Goal: Transaction & Acquisition: Book appointment/travel/reservation

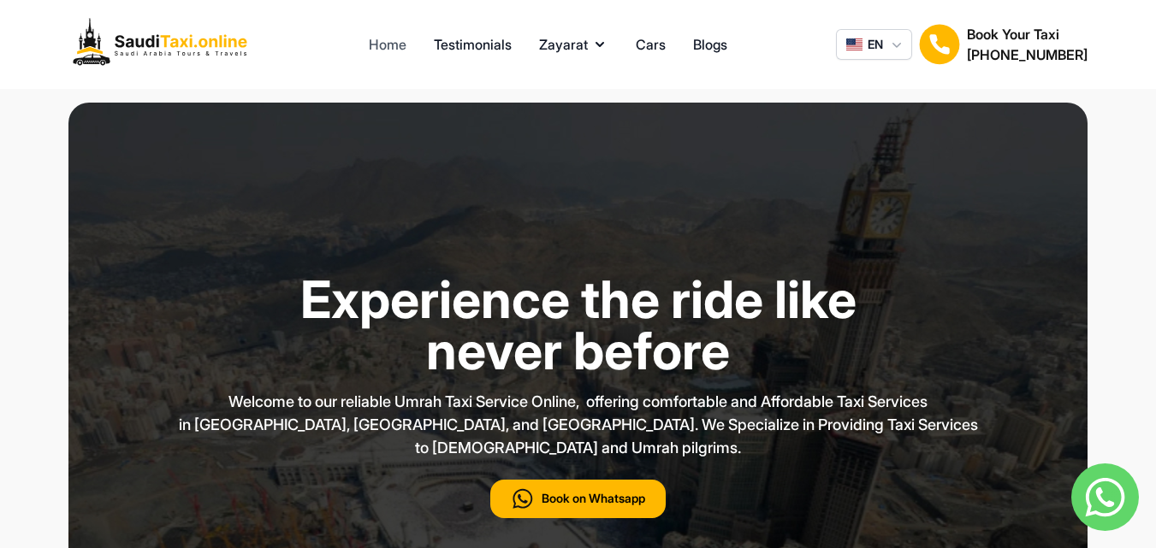
click at [384, 34] on link "Home" at bounding box center [388, 44] width 38 height 21
drag, startPoint x: 483, startPoint y: 58, endPoint x: 489, endPoint y: 50, distance: 10.4
click at [489, 50] on div "Home Testimonials Zayarat Cars Blogs EN Book Your Taxi [PHONE_NUMBER]" at bounding box center [578, 44] width 1156 height 89
click at [489, 50] on link "Testimonials" at bounding box center [473, 44] width 78 height 21
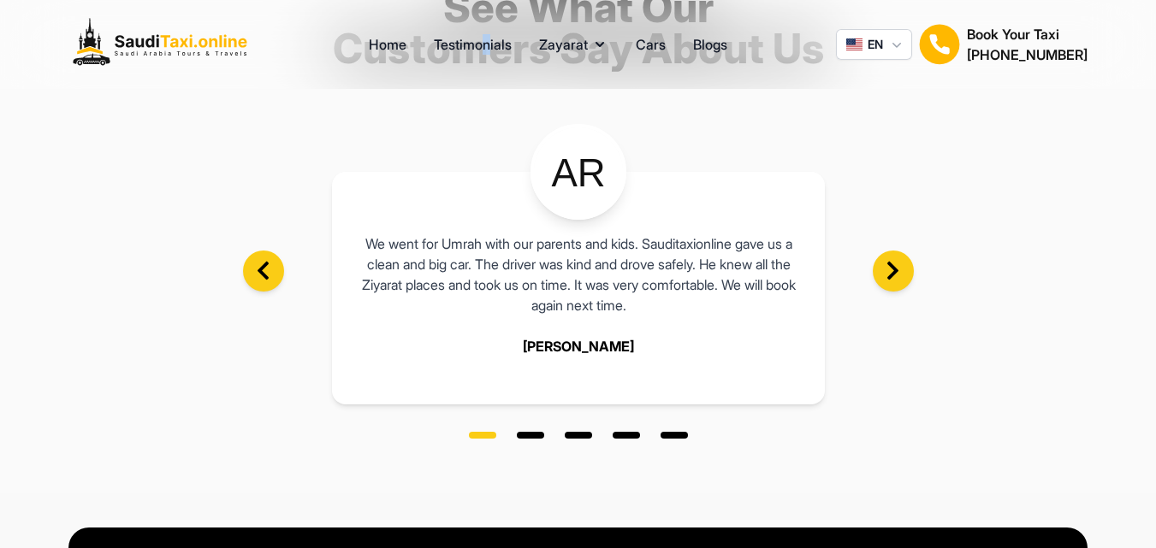
scroll to position [175, 0]
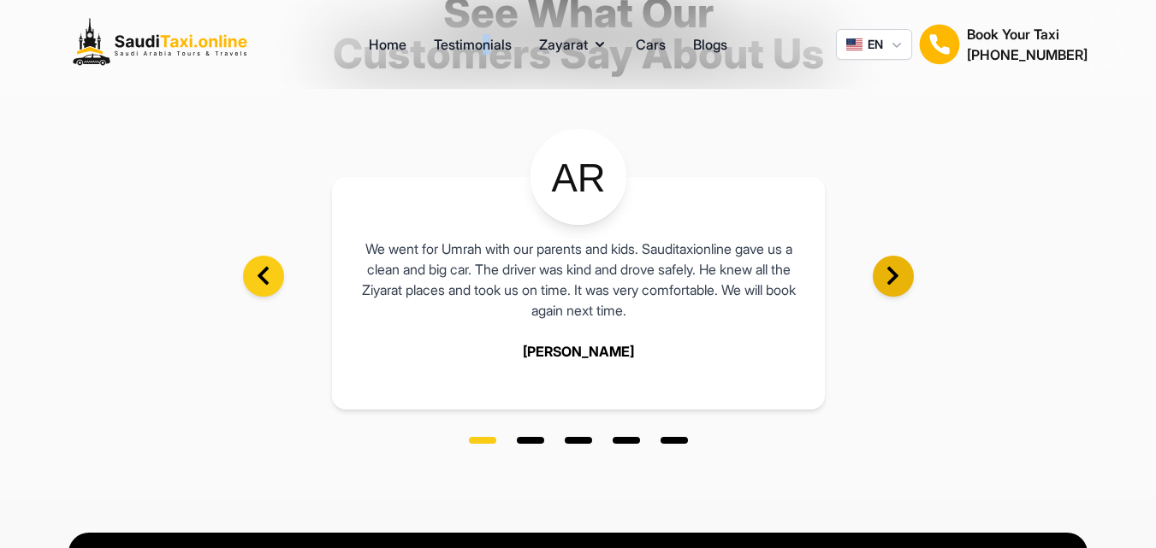
click at [898, 266] on icon at bounding box center [892, 275] width 21 height 21
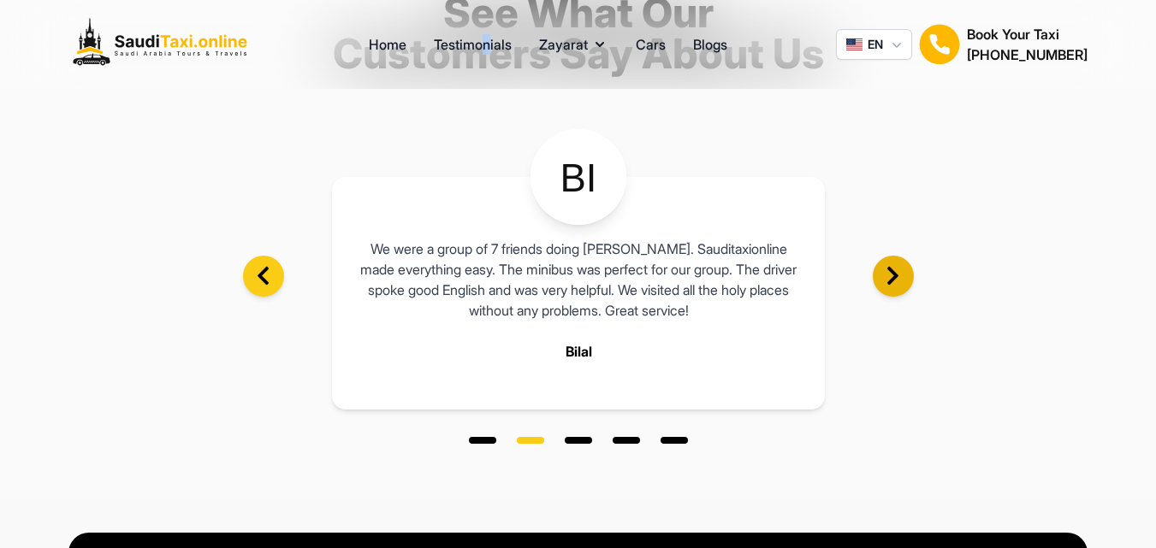
click at [898, 266] on icon at bounding box center [892, 275] width 21 height 21
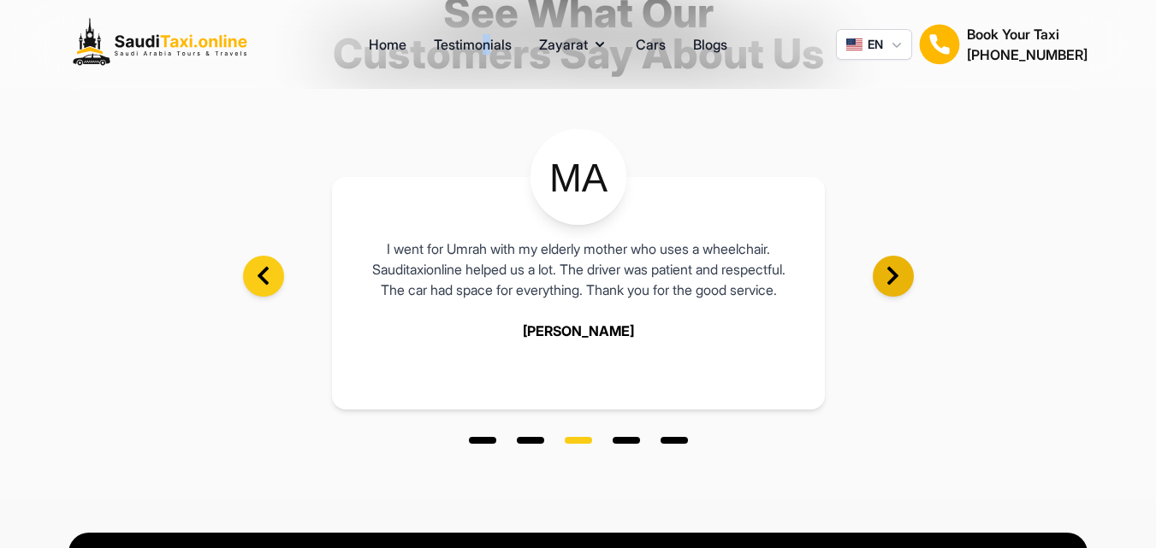
click at [898, 266] on icon at bounding box center [892, 275] width 21 height 21
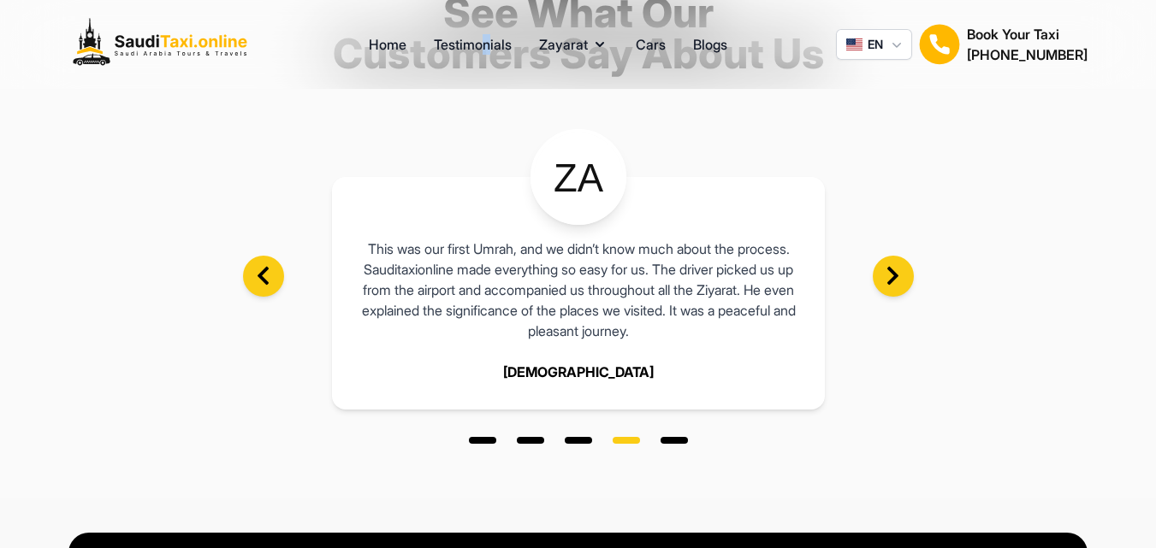
scroll to position [0, 0]
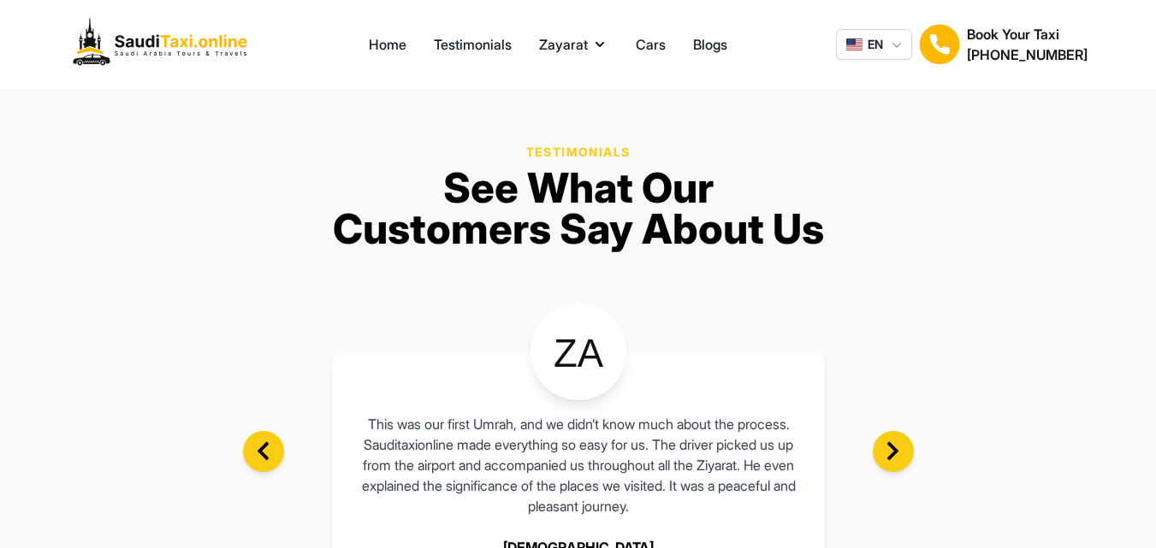
click at [876, 161] on section "Testimonials See What Our Customers Say About Us This was our first Umrah, and …" at bounding box center [578, 381] width 1156 height 585
click at [651, 39] on link "Cars" at bounding box center [651, 44] width 30 height 21
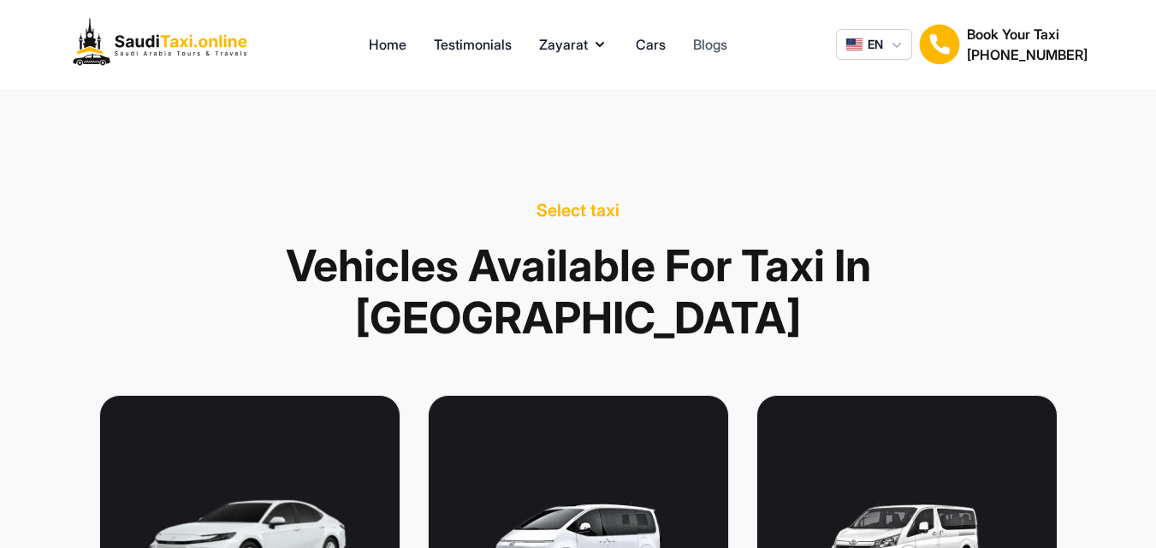
click at [707, 44] on link "Blogs" at bounding box center [710, 44] width 34 height 21
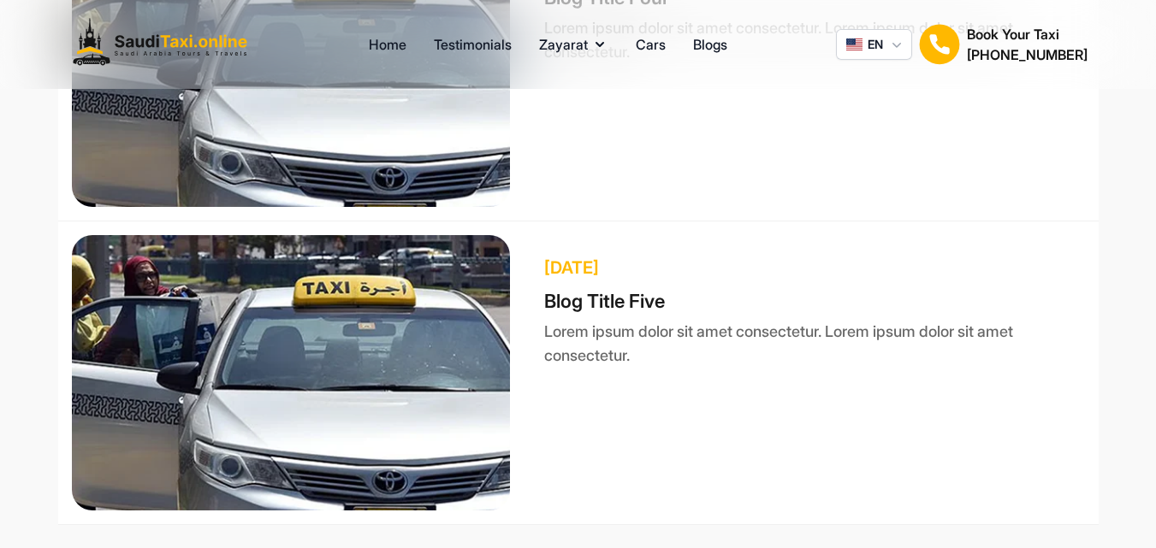
scroll to position [2120, 0]
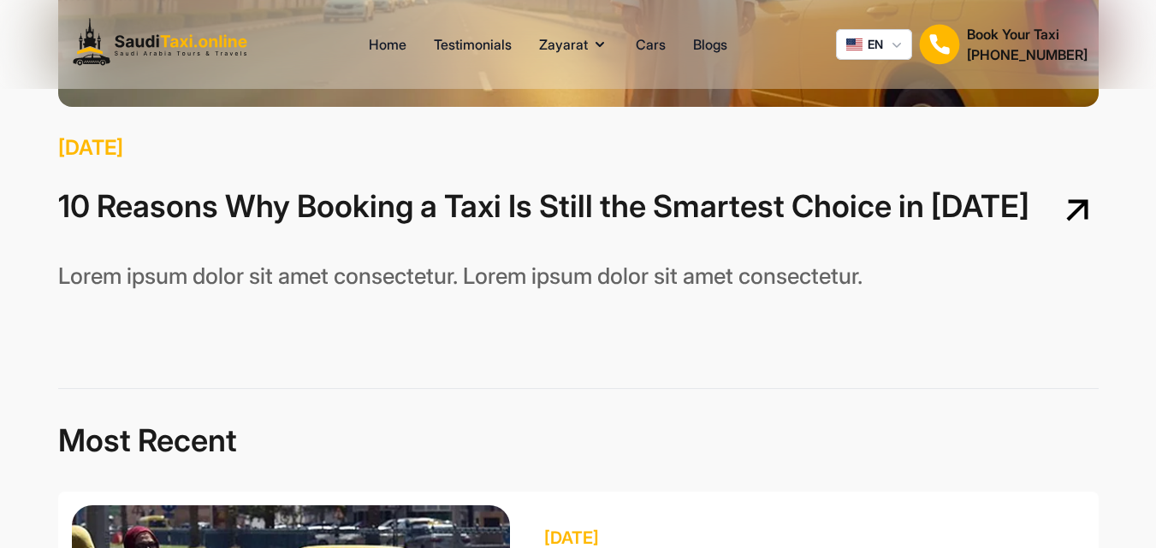
scroll to position [0, 0]
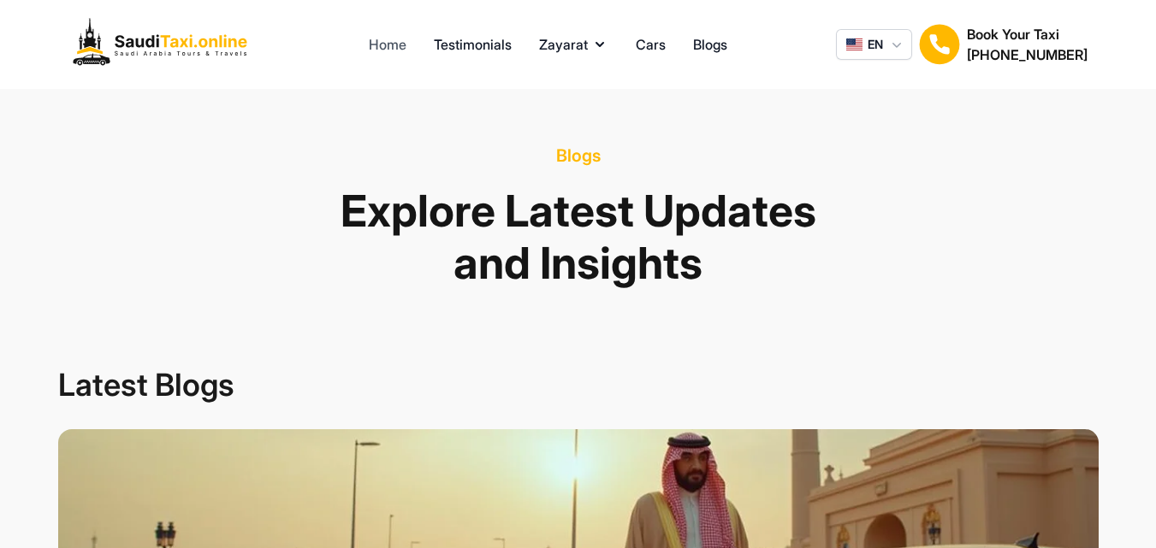
click at [385, 42] on link "Home" at bounding box center [388, 44] width 38 height 21
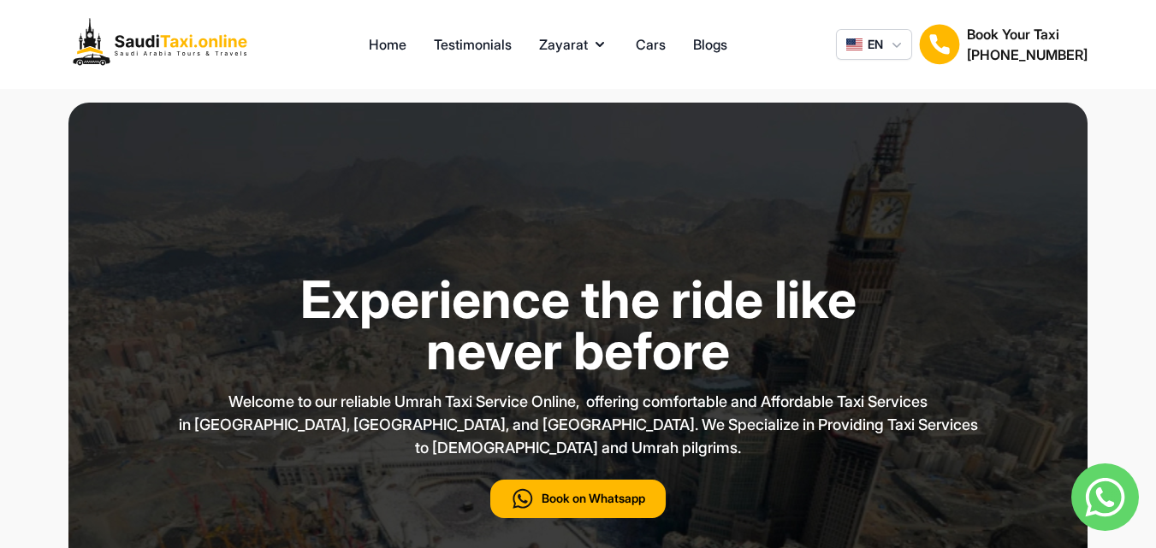
type input "***"
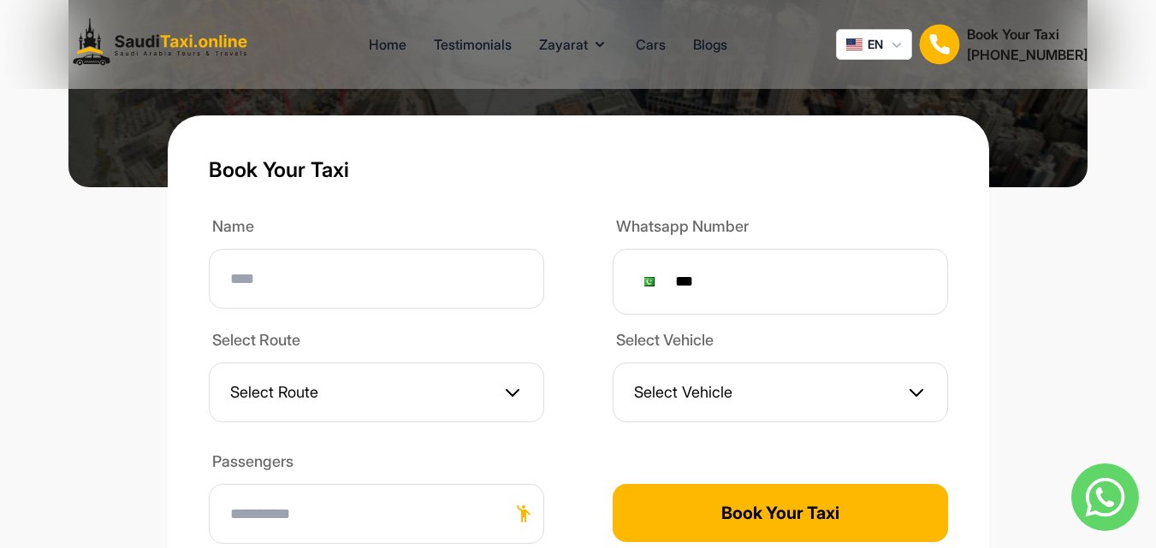
scroll to position [547, 0]
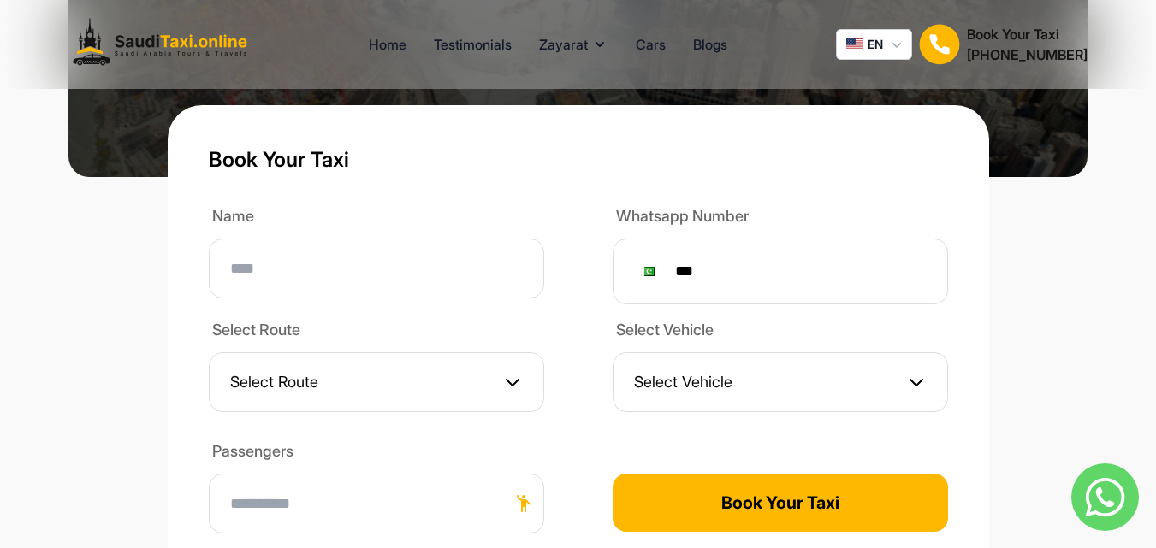
click at [551, 351] on div "Name Whatsapp Number Phone *** Select Route Select Route Select Vehicle Select …" at bounding box center [578, 375] width 739 height 343
click at [504, 372] on icon at bounding box center [512, 382] width 21 height 21
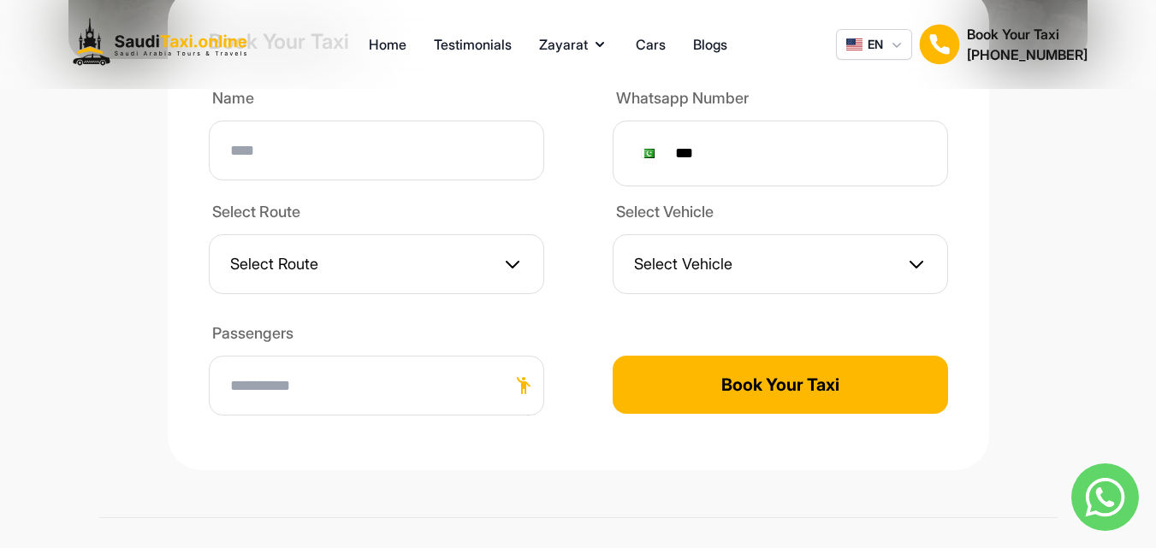
click at [485, 257] on button "Select Route" at bounding box center [376, 264] width 335 height 60
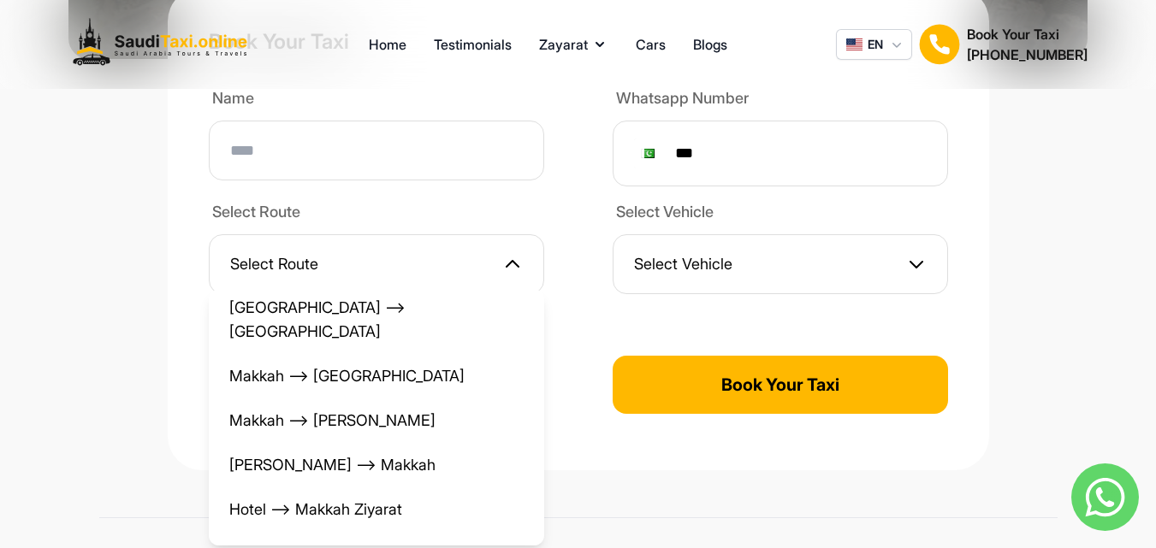
scroll to position [0, 0]
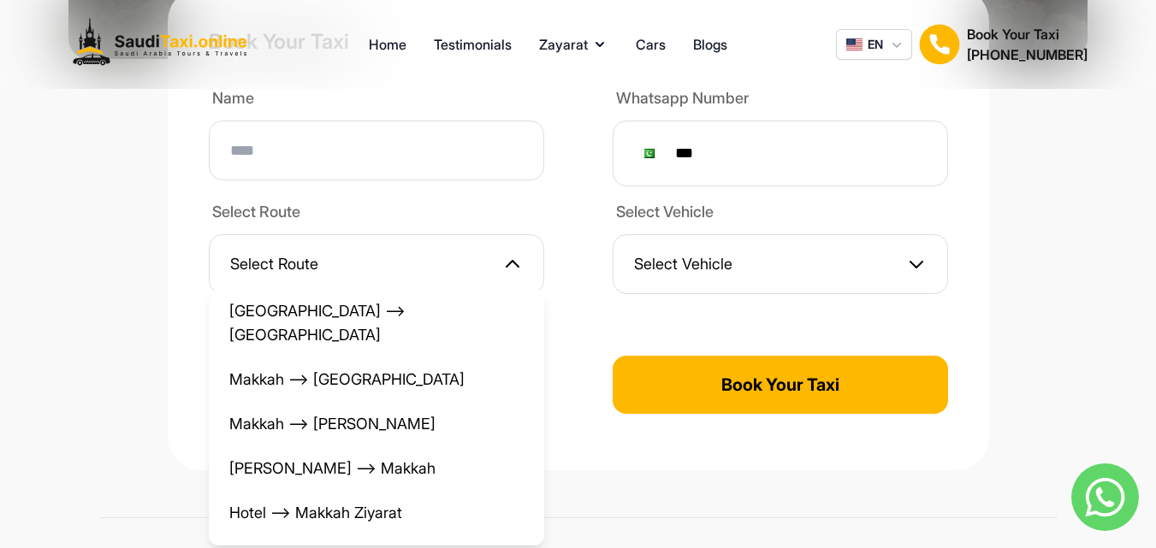
click at [1118, 229] on div "Book Your Taxi Name Whatsapp Number Phone *** Select Route Select Route [GEOGRA…" at bounding box center [578, 315] width 1095 height 484
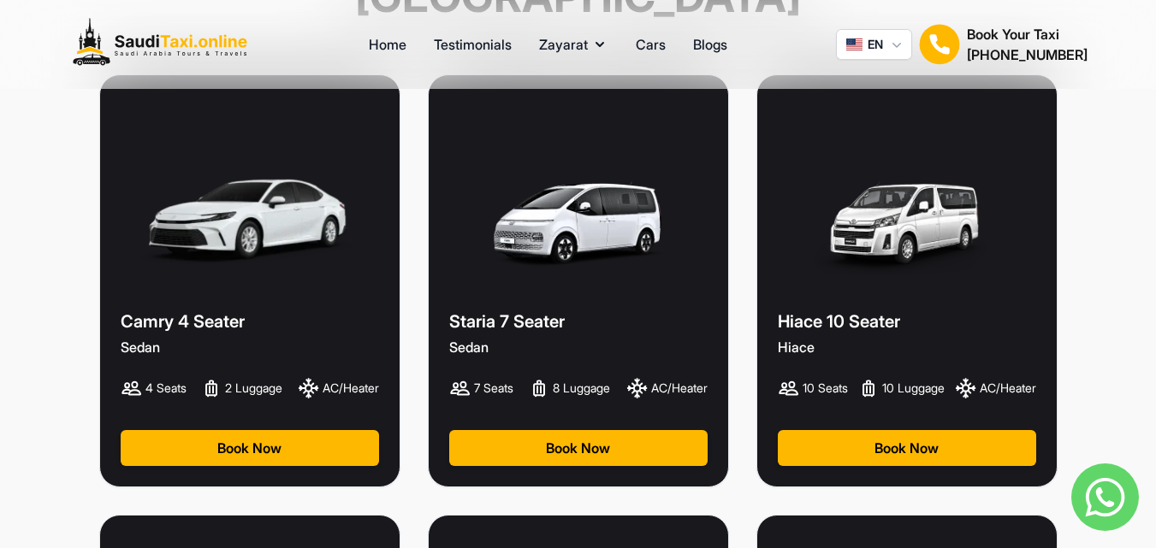
scroll to position [2949, 0]
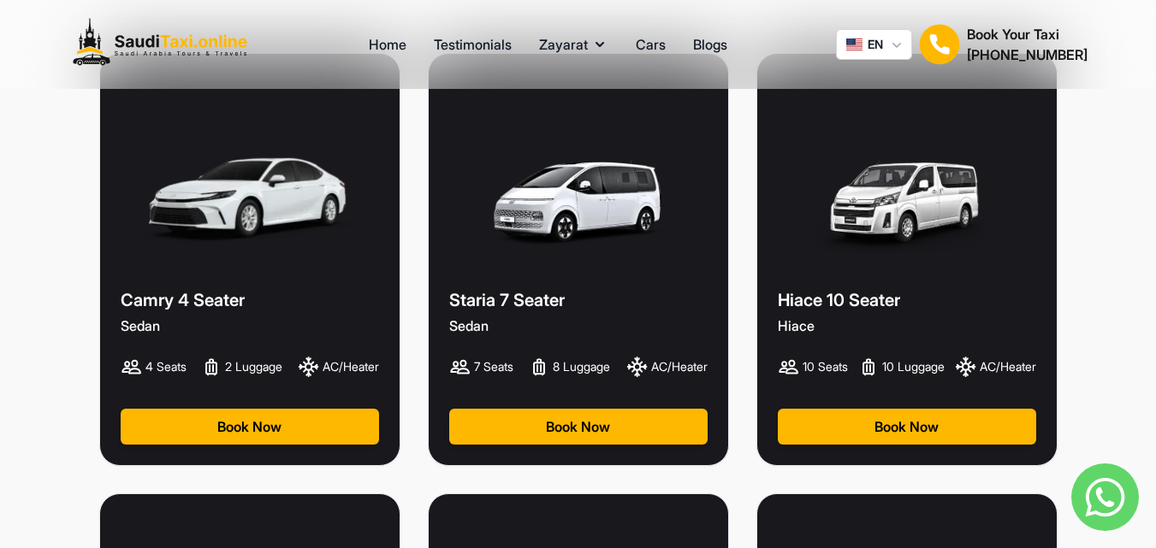
click at [991, 194] on img at bounding box center [906, 201] width 198 height 111
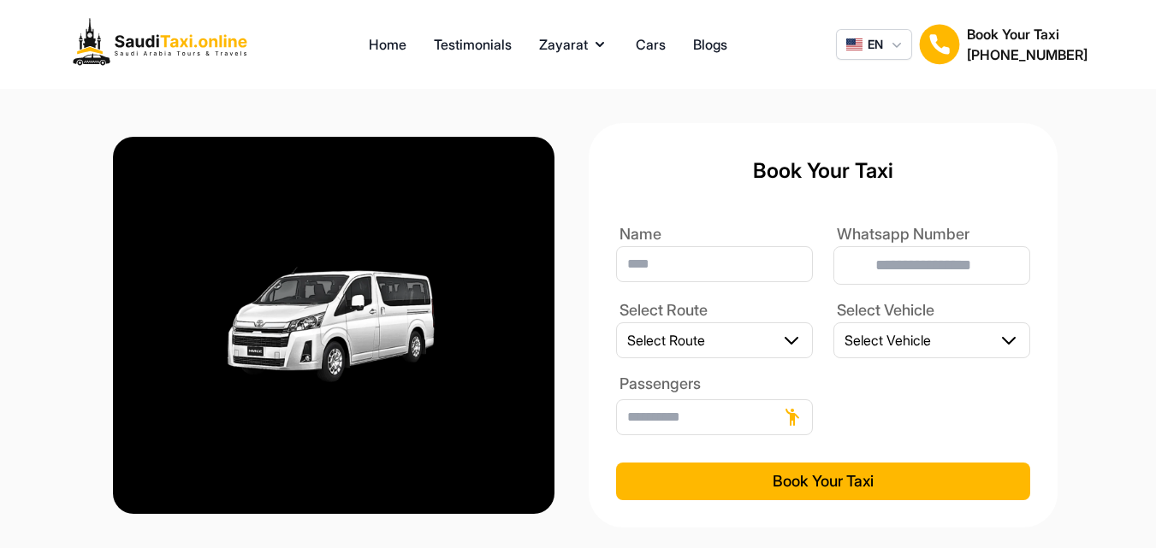
type input "***"
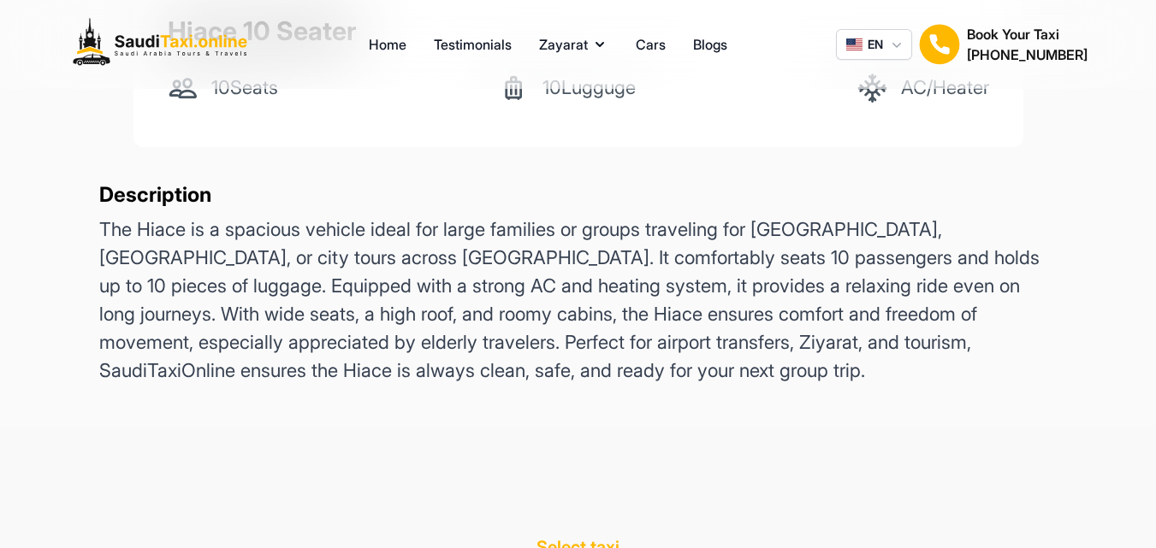
scroll to position [1158, 0]
